Goal: Find specific page/section: Find specific page/section

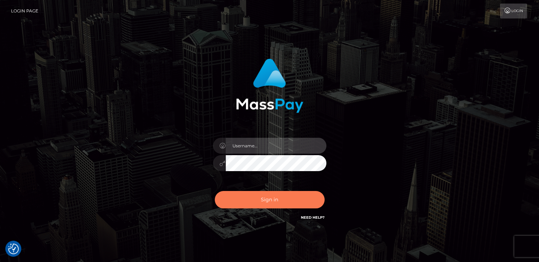
type input "nt.es"
click at [252, 192] on button "Sign in" at bounding box center [270, 199] width 110 height 17
type input "nt.es"
click at [267, 200] on button "Sign in" at bounding box center [270, 199] width 110 height 17
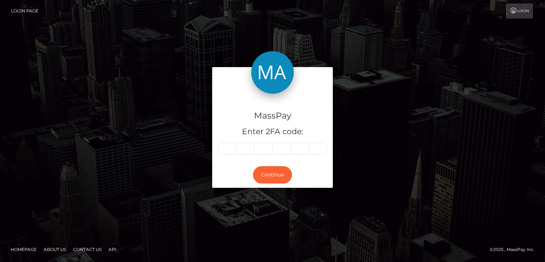
type input "2"
type input "0"
type input "7"
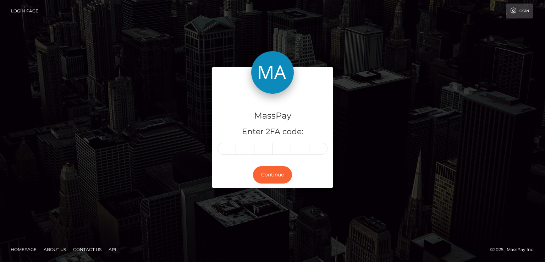
type input "3"
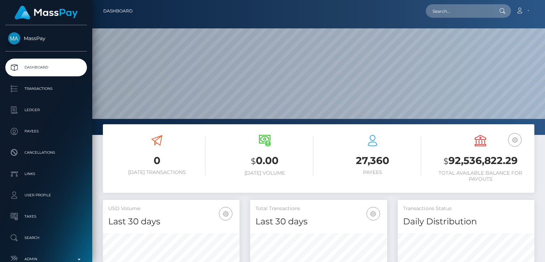
scroll to position [126, 136]
paste input "[EMAIL_ADDRESS][DOMAIN_NAME]"
type input "[EMAIL_ADDRESS][DOMAIN_NAME]"
click at [501, 9] on icon at bounding box center [502, 11] width 6 height 6
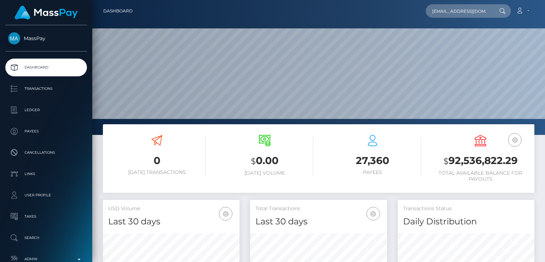
scroll to position [0, 0]
click at [487, 12] on input "josegrosero1@gmail.com" at bounding box center [459, 10] width 67 height 13
click at [483, 12] on input "josegrosero1@gmail.com" at bounding box center [459, 10] width 67 height 13
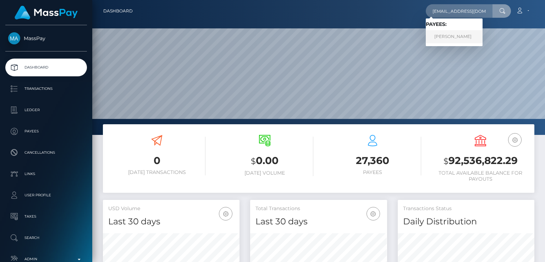
click at [451, 38] on link "JOSE MANUEL JIMENEZ" at bounding box center [454, 36] width 57 height 13
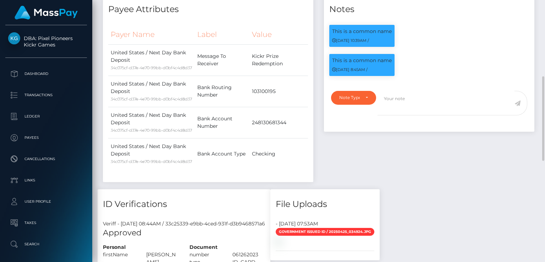
scroll to position [355, 0]
